Goal: Check status: Check status

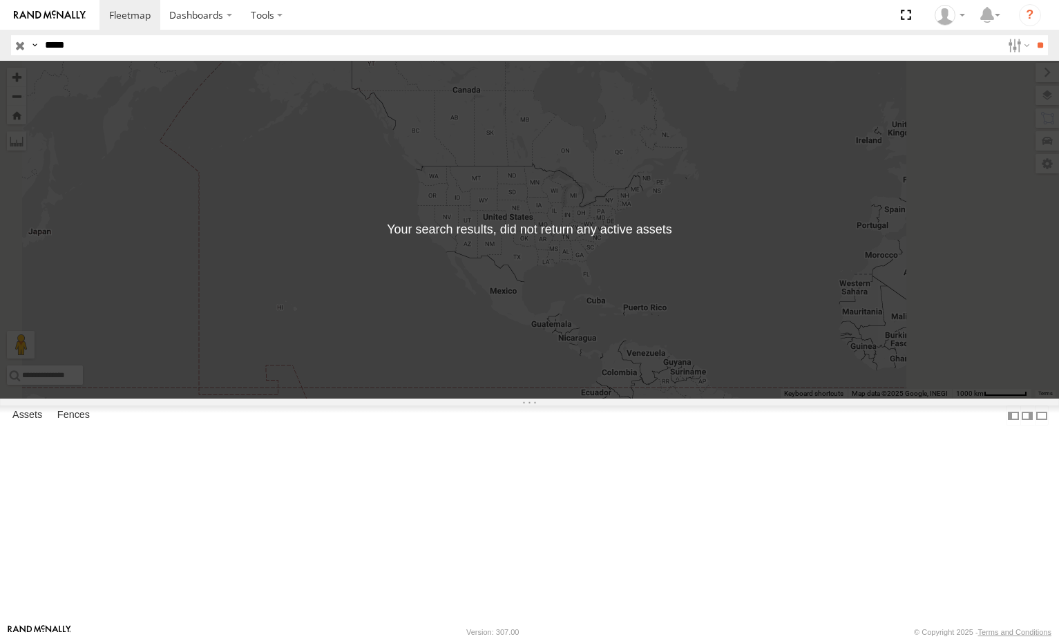
drag, startPoint x: 136, startPoint y: 45, endPoint x: 0, endPoint y: 97, distance: 145.9
click at [0, 97] on body "Dashboards ?" at bounding box center [529, 319] width 1059 height 639
click at [1032, 35] on input "**" at bounding box center [1040, 45] width 16 height 20
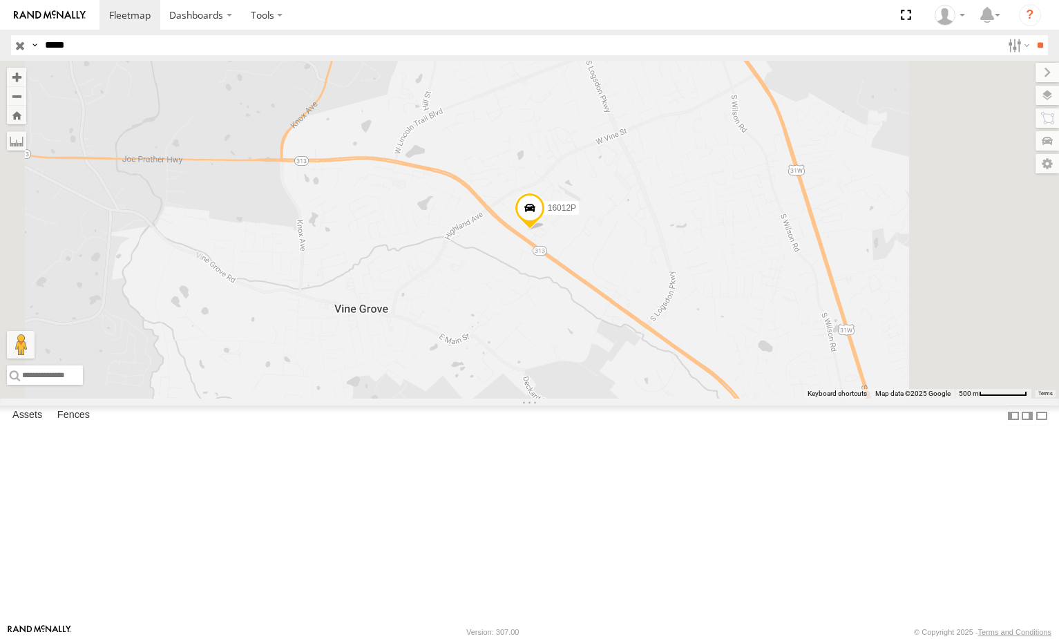
drag, startPoint x: 117, startPoint y: 48, endPoint x: 0, endPoint y: 57, distance: 117.1
click at [0, 57] on header "Search Query Asset ID Asset Label Registration Manufacturer Model VIN Job ID" at bounding box center [529, 45] width 1059 height 31
type input "*****"
click at [1032, 35] on input "**" at bounding box center [1040, 45] width 16 height 20
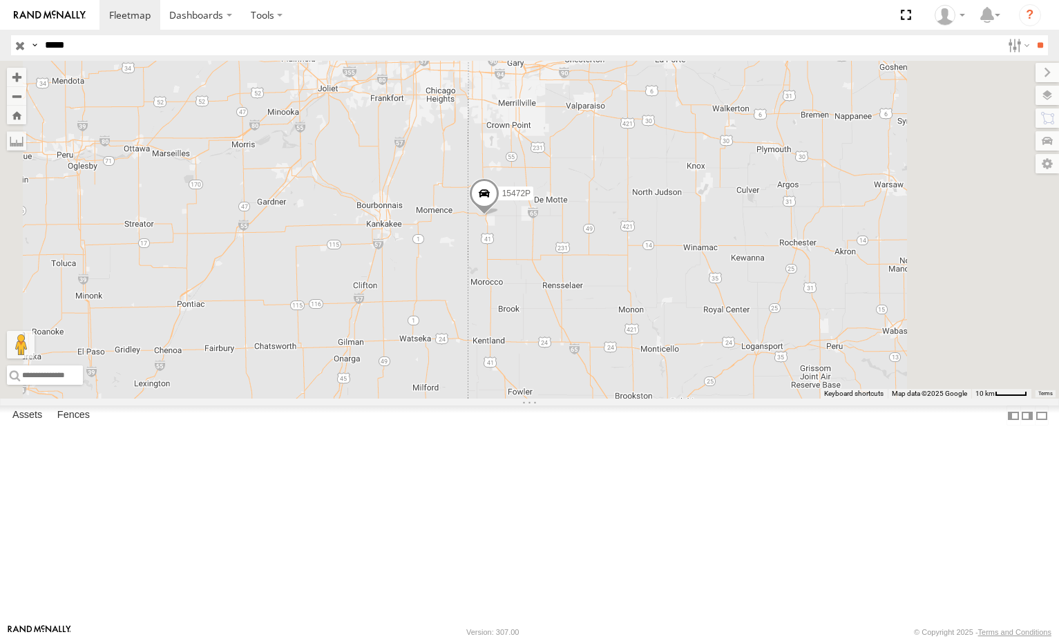
drag, startPoint x: 641, startPoint y: 221, endPoint x: 663, endPoint y: 259, distance: 44.3
click at [660, 262] on div "15472P" at bounding box center [529, 230] width 1059 height 338
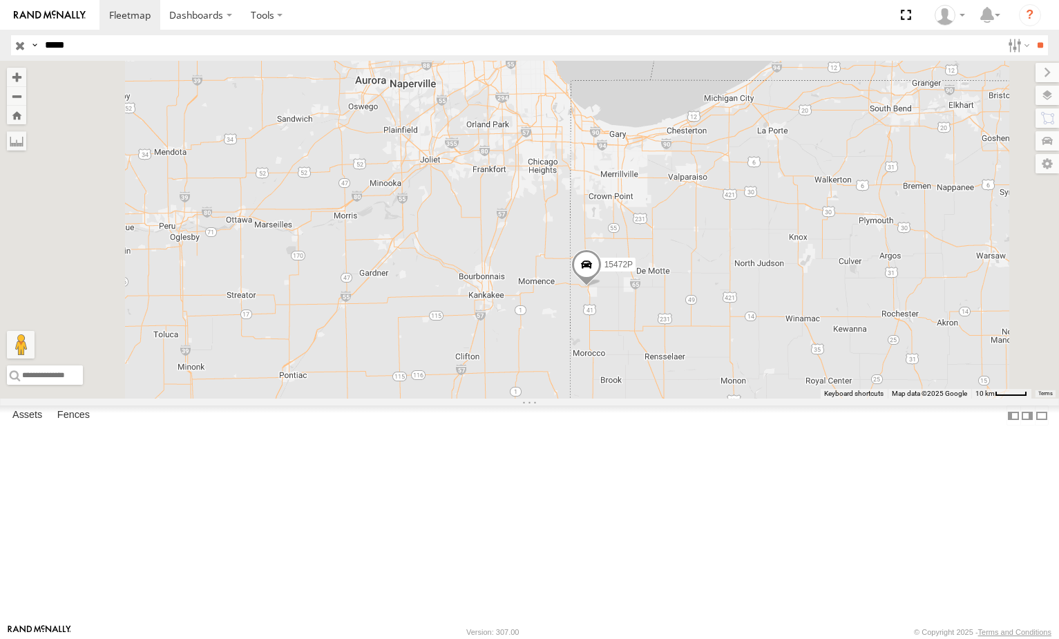
drag, startPoint x: 620, startPoint y: 240, endPoint x: 688, endPoint y: 303, distance: 92.9
click at [688, 303] on div "15472P" at bounding box center [529, 230] width 1059 height 338
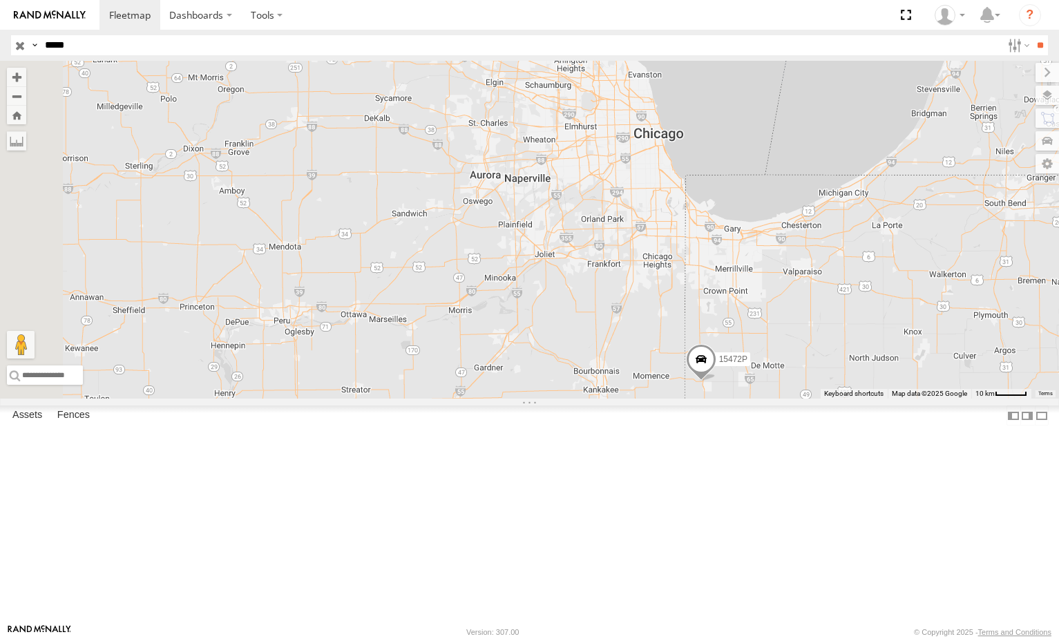
drag, startPoint x: 669, startPoint y: 332, endPoint x: 778, endPoint y: 436, distance: 151.0
click at [778, 399] on div "15472P" at bounding box center [529, 230] width 1059 height 338
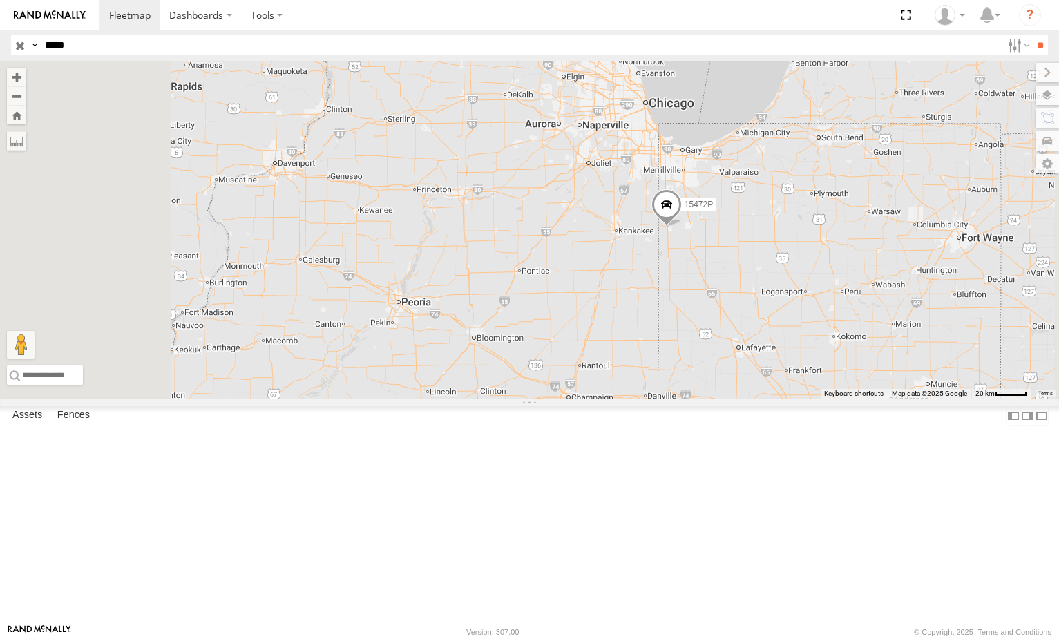
drag, startPoint x: 726, startPoint y: 405, endPoint x: 748, endPoint y: 265, distance: 142.0
click at [747, 264] on div "15472P" at bounding box center [529, 230] width 1059 height 338
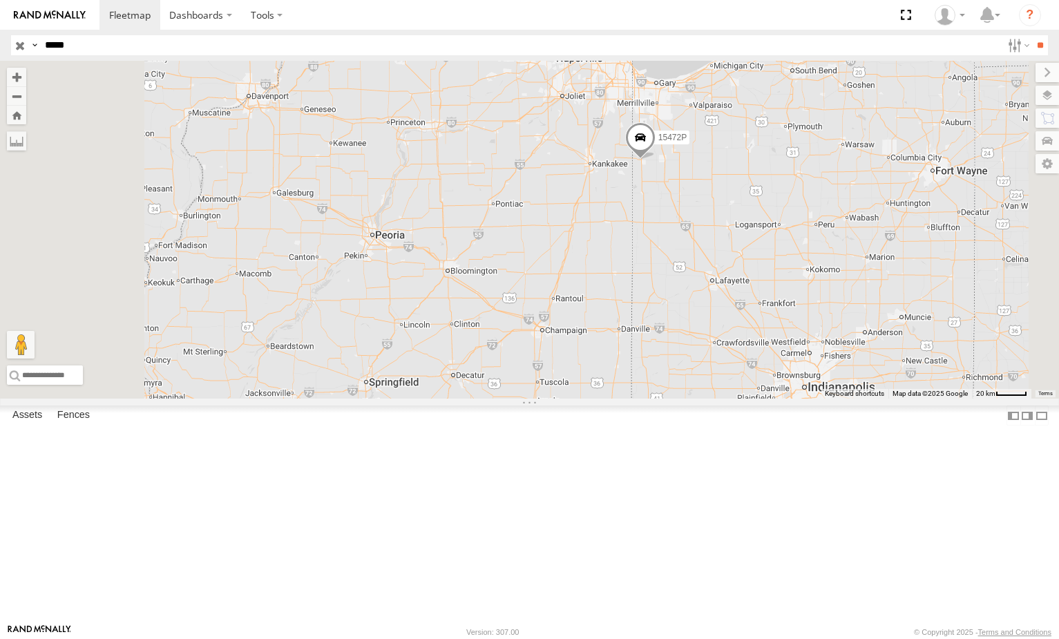
drag, startPoint x: 772, startPoint y: 366, endPoint x: 748, endPoint y: 345, distance: 31.9
click at [748, 345] on div "15472P" at bounding box center [529, 230] width 1059 height 338
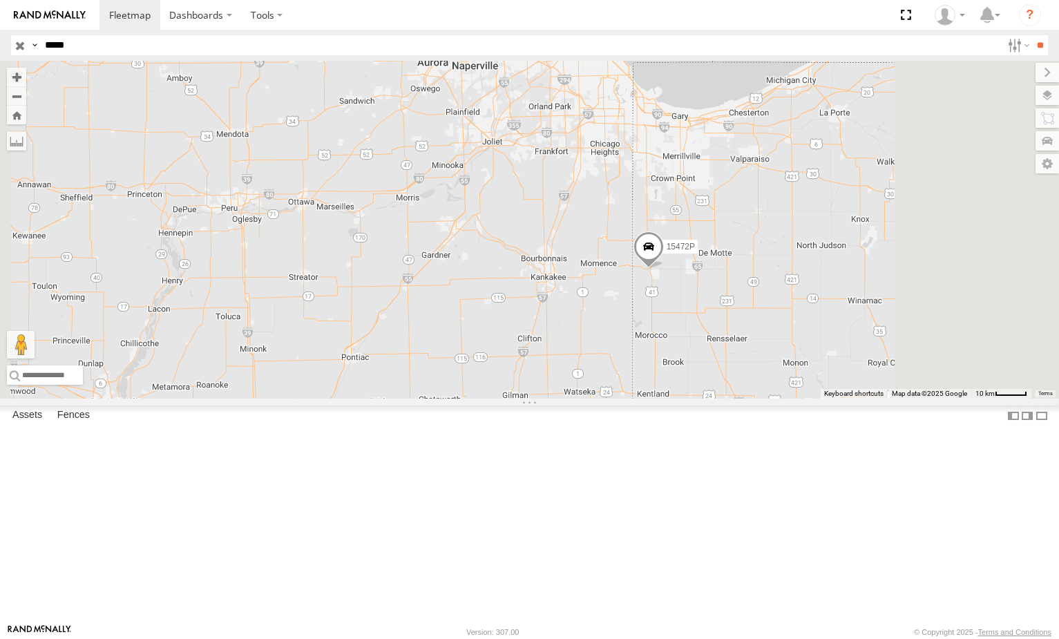
drag, startPoint x: 762, startPoint y: 417, endPoint x: 764, endPoint y: 337, distance: 80.2
click at [764, 339] on div "15472P" at bounding box center [529, 230] width 1059 height 338
